Goal: Find specific page/section: Find specific page/section

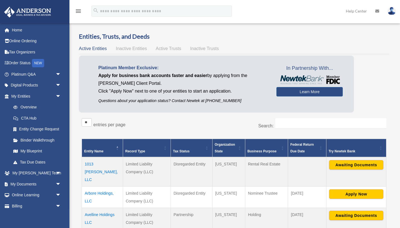
scroll to position [60, 0]
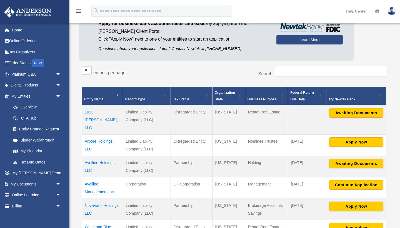
scroll to position [54, 0]
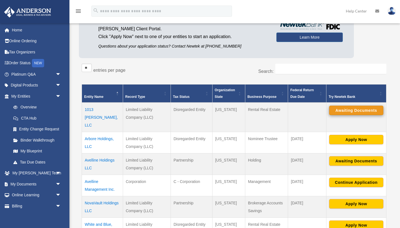
click at [355, 114] on button "Awaiting Documents" at bounding box center [356, 109] width 54 height 9
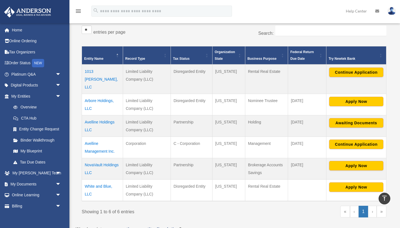
scroll to position [96, 0]
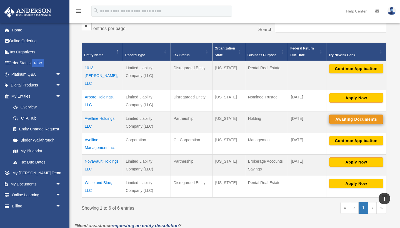
click at [354, 114] on button "Awaiting Documents" at bounding box center [356, 118] width 54 height 9
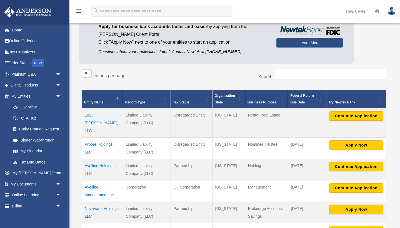
scroll to position [50, 0]
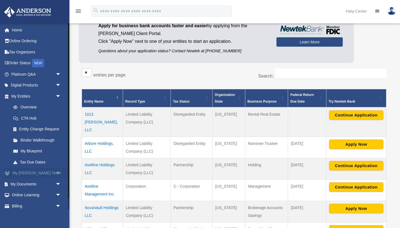
click at [57, 171] on span "arrow_drop_down" at bounding box center [61, 172] width 11 height 11
click at [57, 171] on span "arrow_drop_up" at bounding box center [61, 172] width 11 height 11
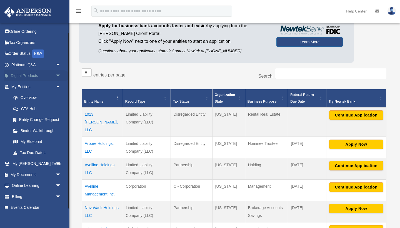
scroll to position [11, 0]
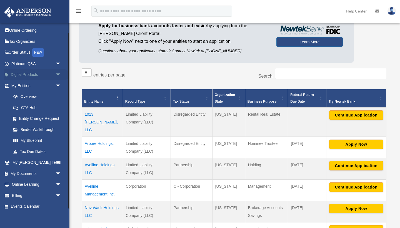
click at [57, 75] on span "arrow_drop_down" at bounding box center [61, 74] width 11 height 11
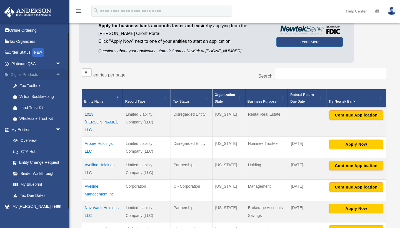
click at [57, 75] on span "arrow_drop_up" at bounding box center [61, 74] width 11 height 11
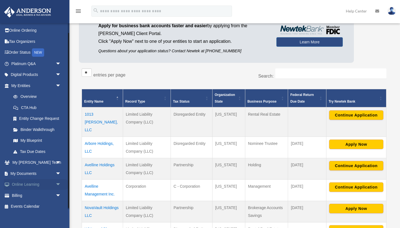
click at [59, 179] on span "arrow_drop_down" at bounding box center [61, 184] width 11 height 11
click at [59, 179] on span "arrow_drop_up" at bounding box center [61, 184] width 11 height 11
click at [59, 172] on span "arrow_drop_down" at bounding box center [61, 173] width 11 height 11
click at [41, 197] on link "Meeting Minutes" at bounding box center [39, 195] width 62 height 11
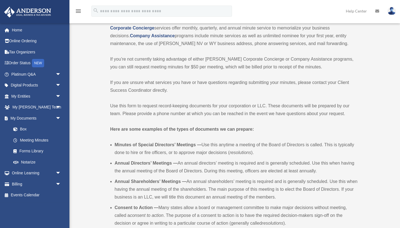
scroll to position [61, 0]
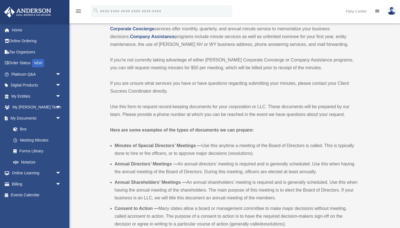
click at [339, 84] on p "If you are unsure what services you have or have questions regarding submitting…" at bounding box center [234, 87] width 248 height 16
drag, startPoint x: 337, startPoint y: 83, endPoint x: 339, endPoint y: 89, distance: 6.1
click at [339, 89] on p "If you are unsure what services you have or have questions regarding submitting…" at bounding box center [234, 87] width 248 height 16
copy p "Client Success Coordinator directly."
